Goal: Information Seeking & Learning: Learn about a topic

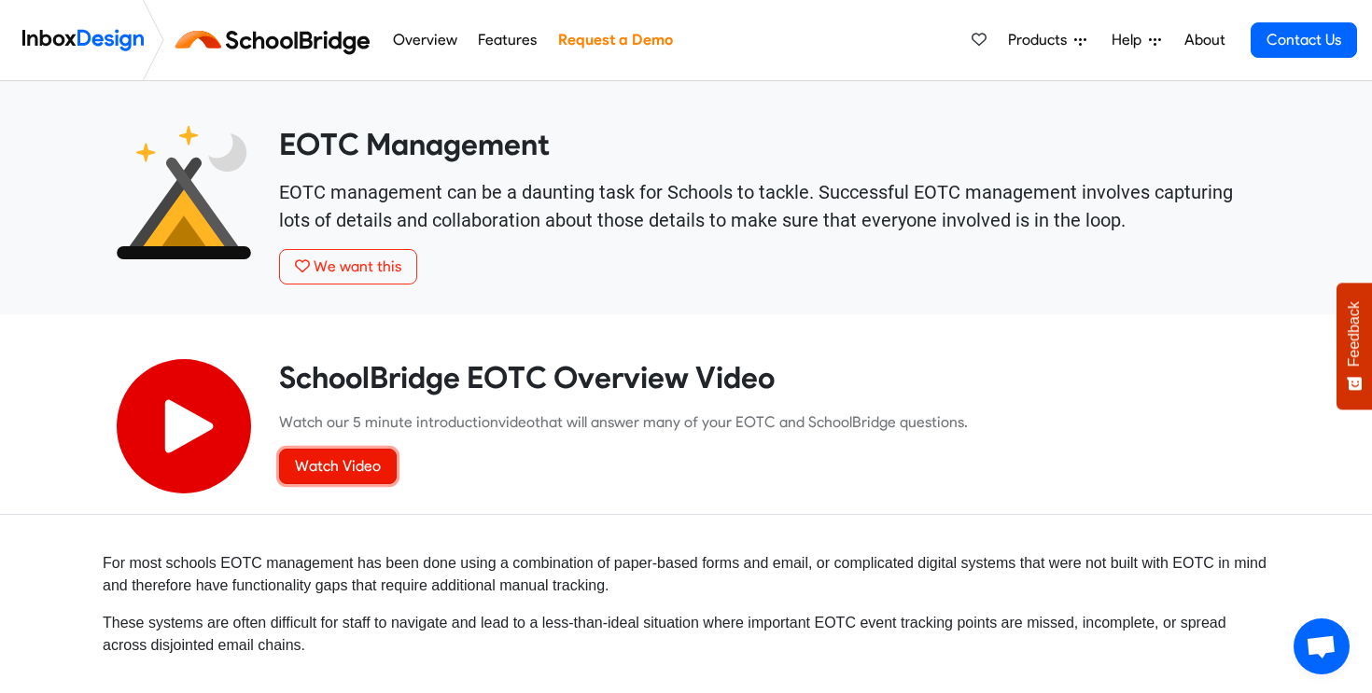
click at [327, 465] on link "Watch Video" at bounding box center [338, 466] width 118 height 35
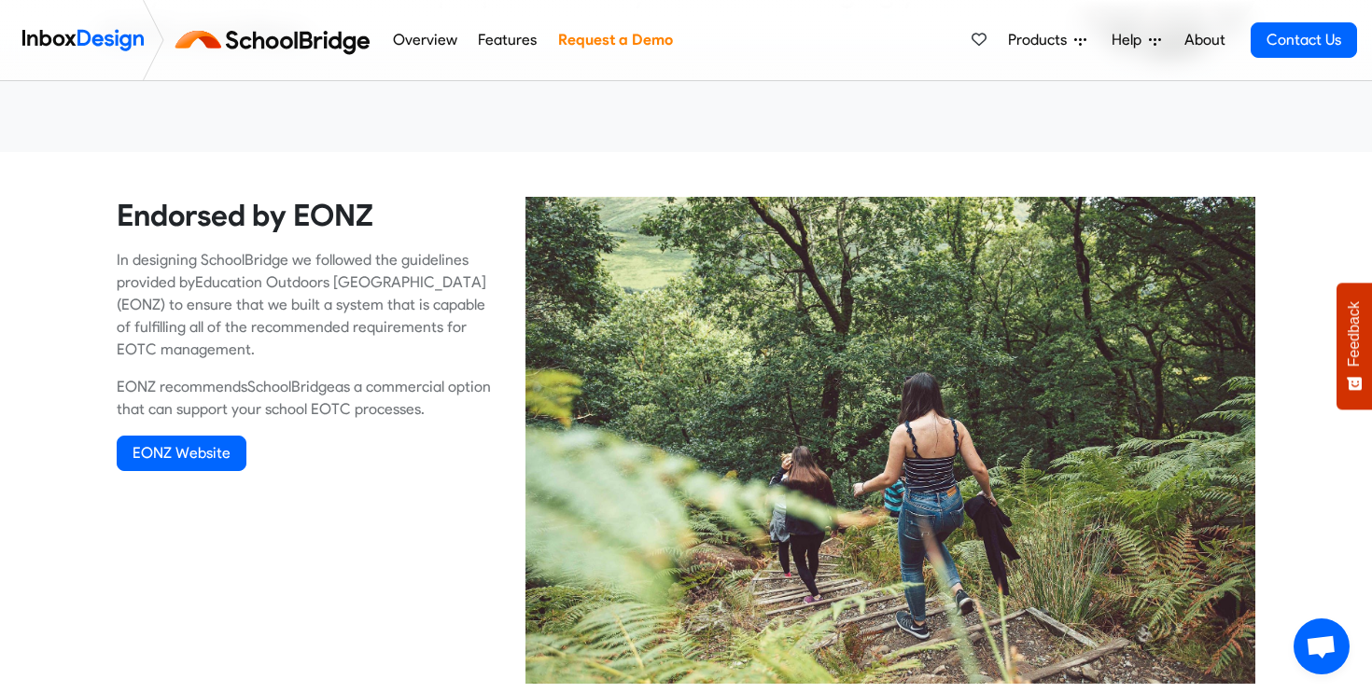
scroll to position [876, 0]
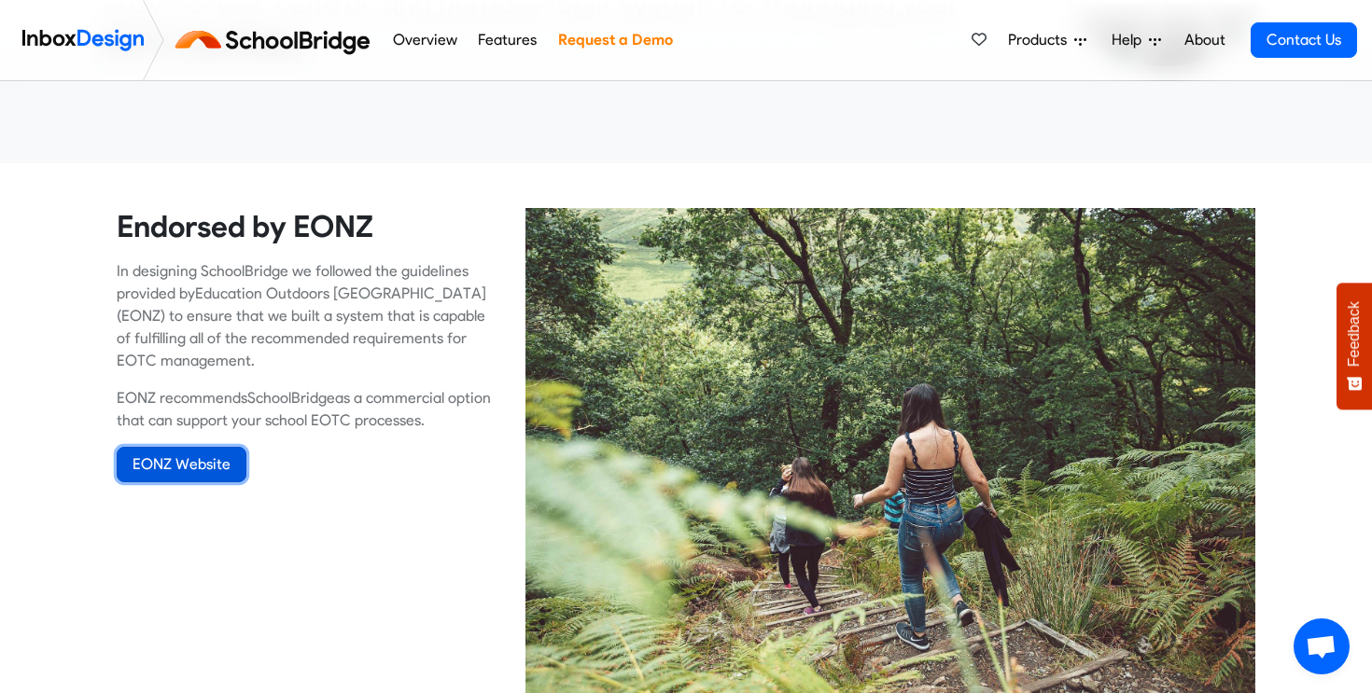
click at [213, 467] on link "EONZ Website" at bounding box center [182, 464] width 130 height 35
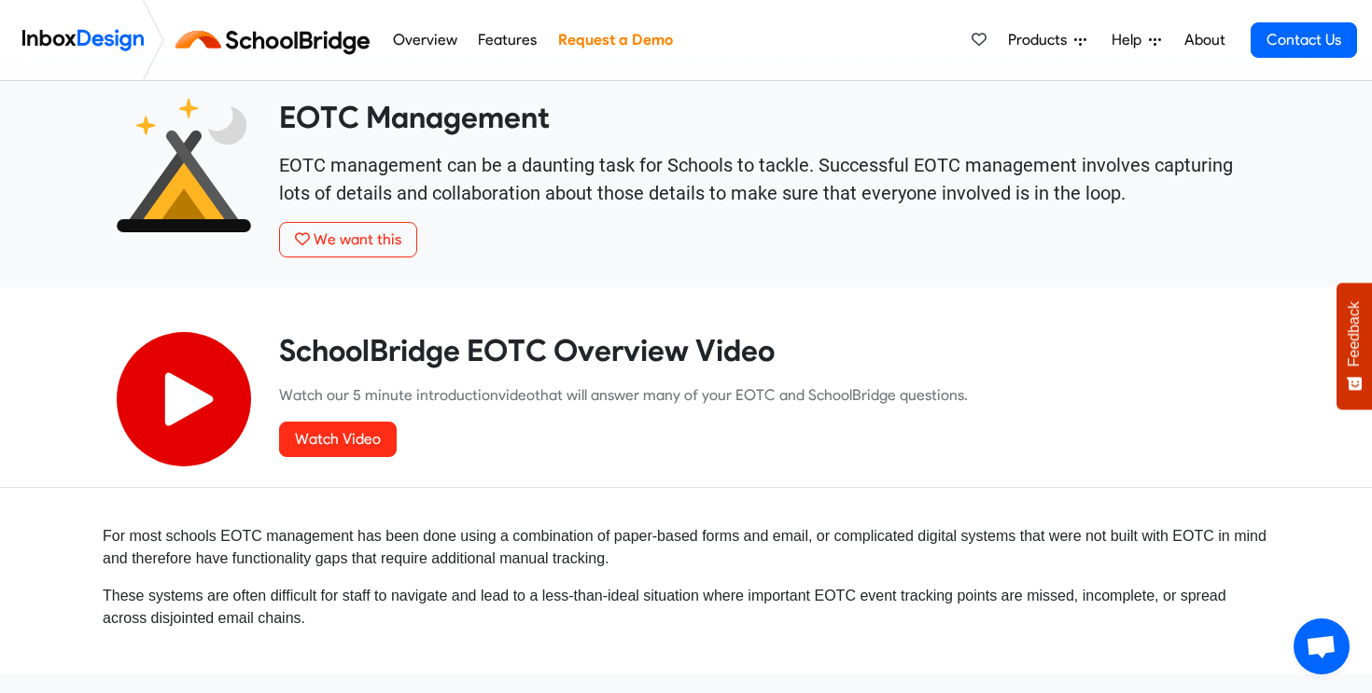
scroll to position [0, 0]
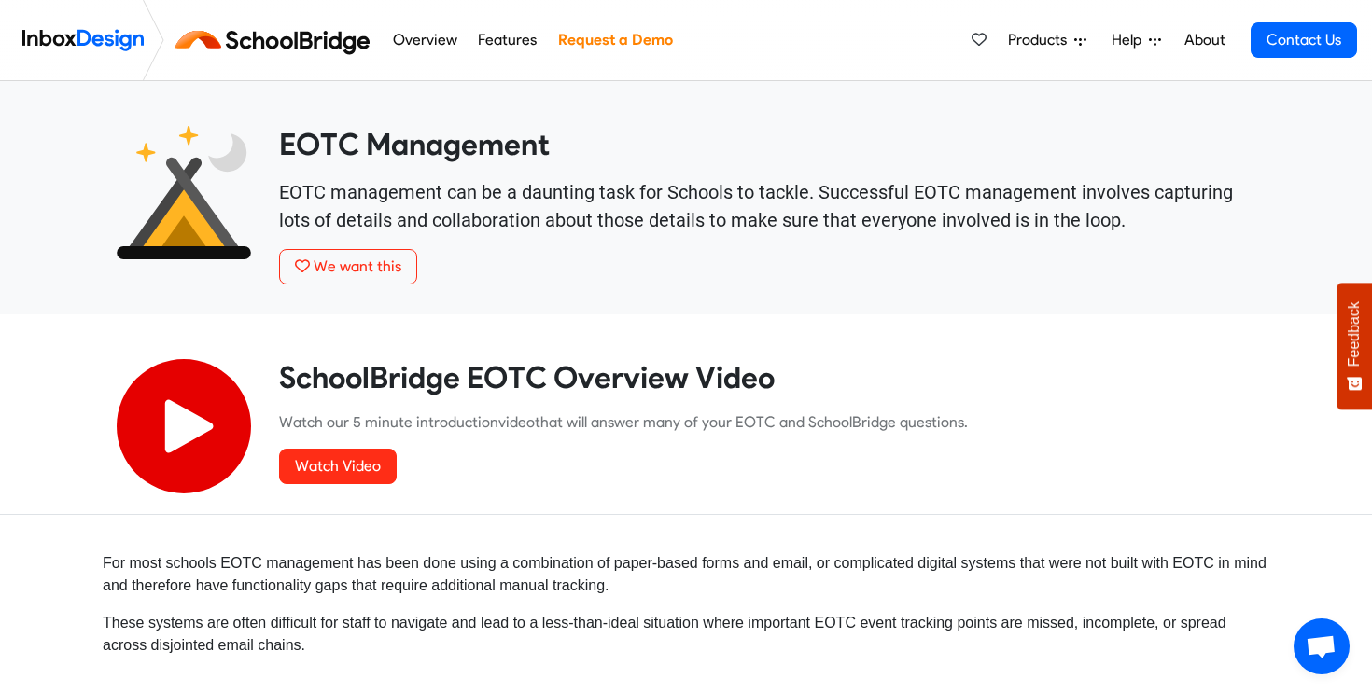
click at [273, 40] on img at bounding box center [277, 40] width 210 height 45
